Goal: Information Seeking & Learning: Find specific fact

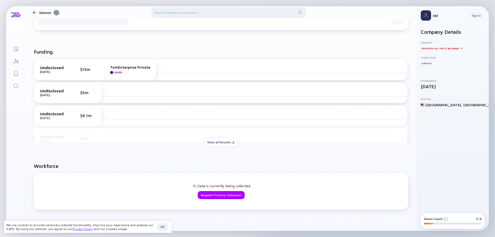
scroll to position [192, 0]
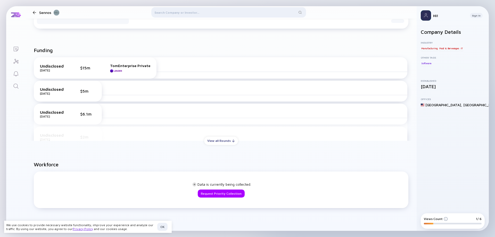
click at [220, 143] on div "View all Rounds" at bounding box center [221, 141] width 34 height 8
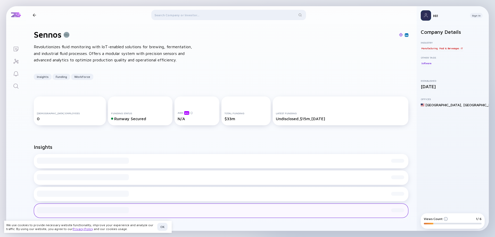
scroll to position [0, 0]
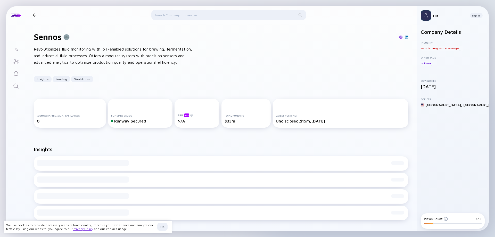
click at [36, 14] on div at bounding box center [34, 14] width 3 height 3
click at [190, 14] on div at bounding box center [228, 16] width 155 height 12
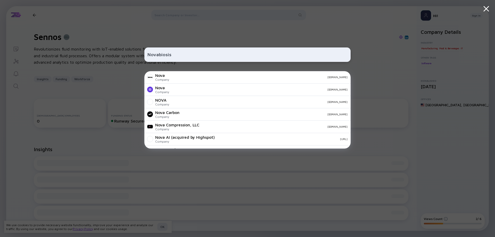
type input "Novabiosis"
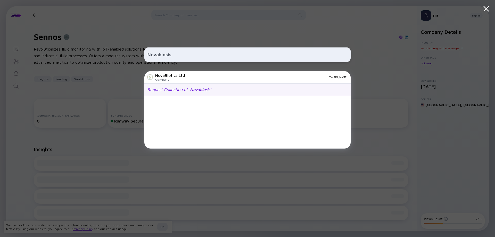
click at [191, 87] on span "Novabiosis" at bounding box center [200, 89] width 20 height 5
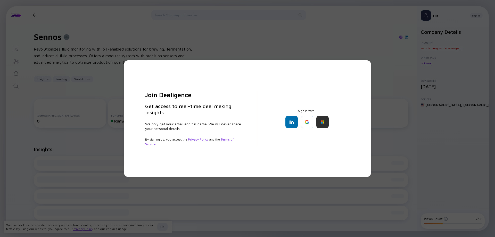
click at [67, 161] on div "Join Dealigence Get access to real-time deal making insights We only get your e…" at bounding box center [247, 118] width 495 height 237
click at [73, 146] on div "Join Dealigence Get access to real-time deal making insights We only get your e…" at bounding box center [247, 118] width 495 height 237
